Goal: Transaction & Acquisition: Book appointment/travel/reservation

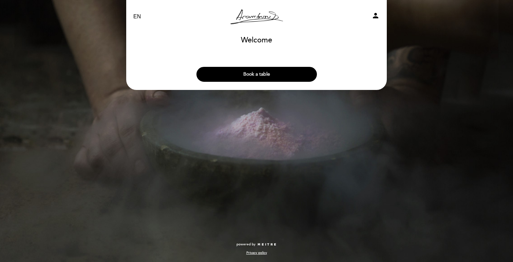
click at [254, 75] on button "Book a table" at bounding box center [257, 74] width 121 height 15
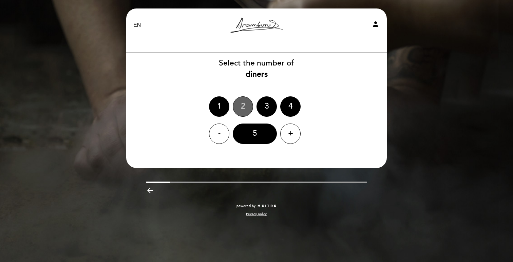
click at [242, 114] on div "2" at bounding box center [243, 106] width 20 height 20
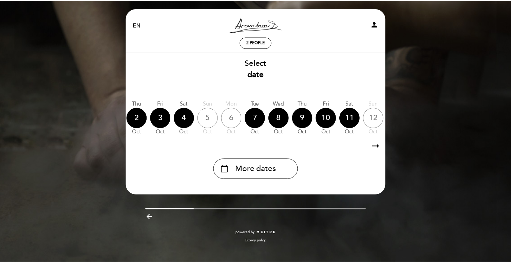
scroll to position [0, 110]
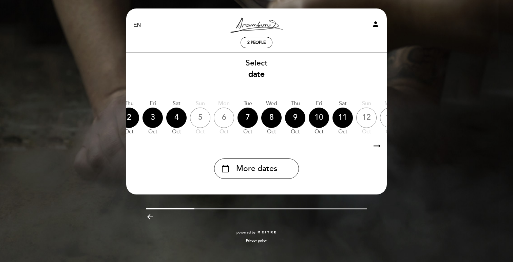
click at [321, 120] on div "10" at bounding box center [319, 118] width 20 height 20
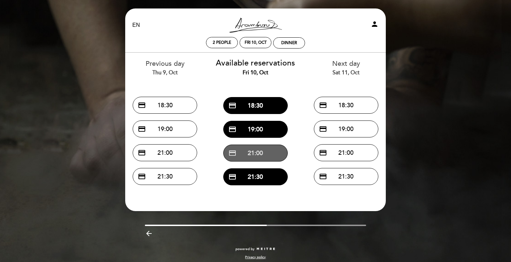
click at [256, 153] on button "credit_card 21:00" at bounding box center [255, 153] width 65 height 17
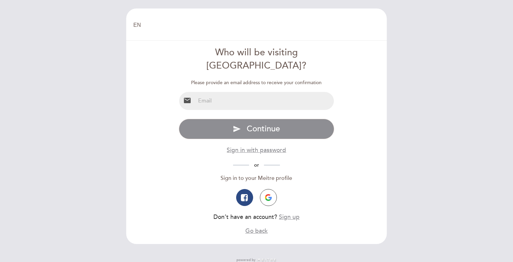
click at [306, 92] on input "email" at bounding box center [265, 101] width 139 height 18
type input "dporterie@gmail.com"
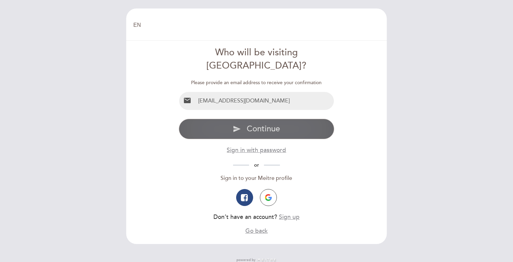
click at [274, 124] on span "Continue" at bounding box center [263, 129] width 33 height 10
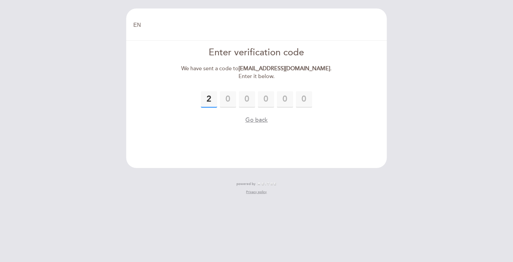
type input "2"
type input "4"
type input "7"
type input "2"
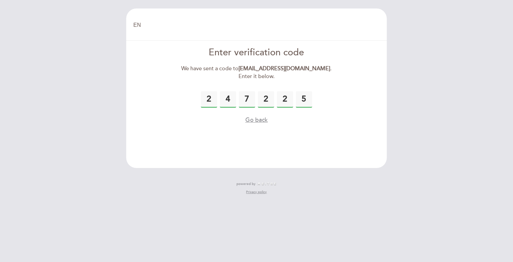
type input "5"
